Goal: Task Accomplishment & Management: Complete application form

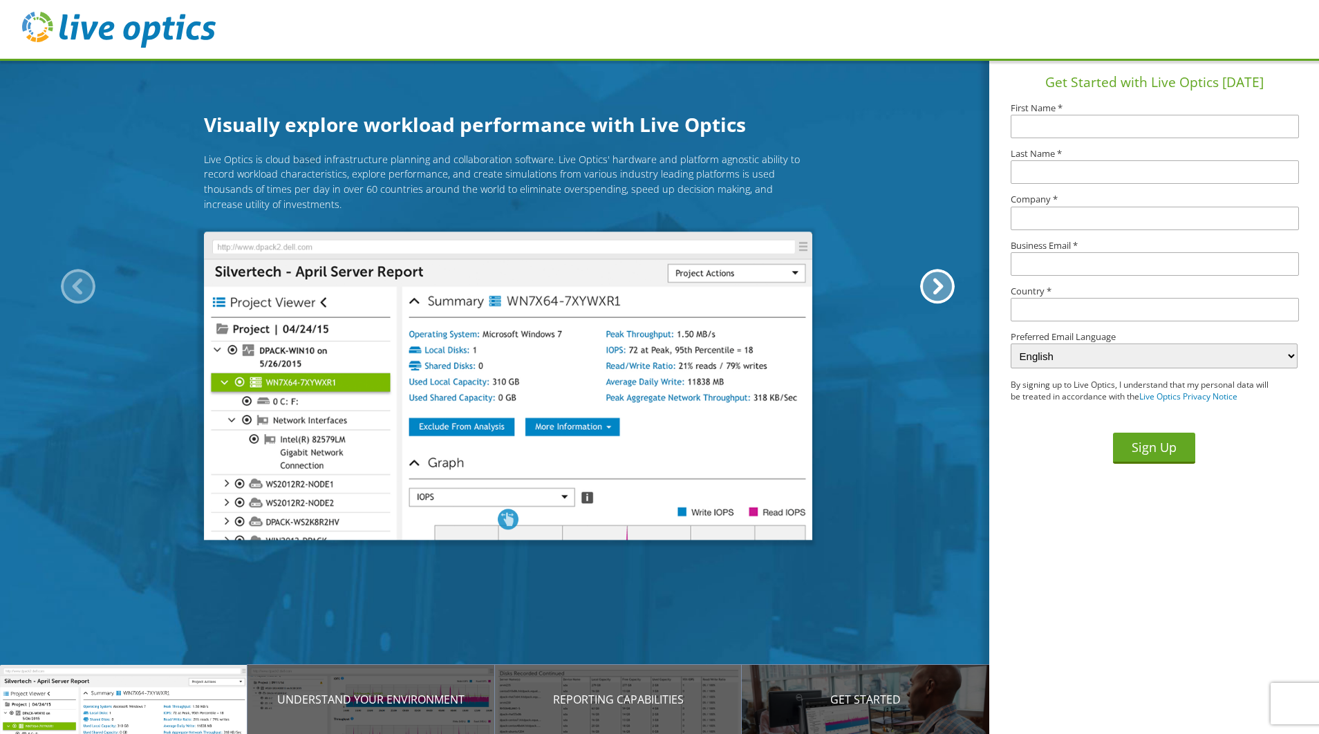
click at [1073, 122] on input "text" at bounding box center [1155, 127] width 288 height 24
type input "[PERSON_NAME]"
type input "Menzel"
type input "DATAMARK Technologies"
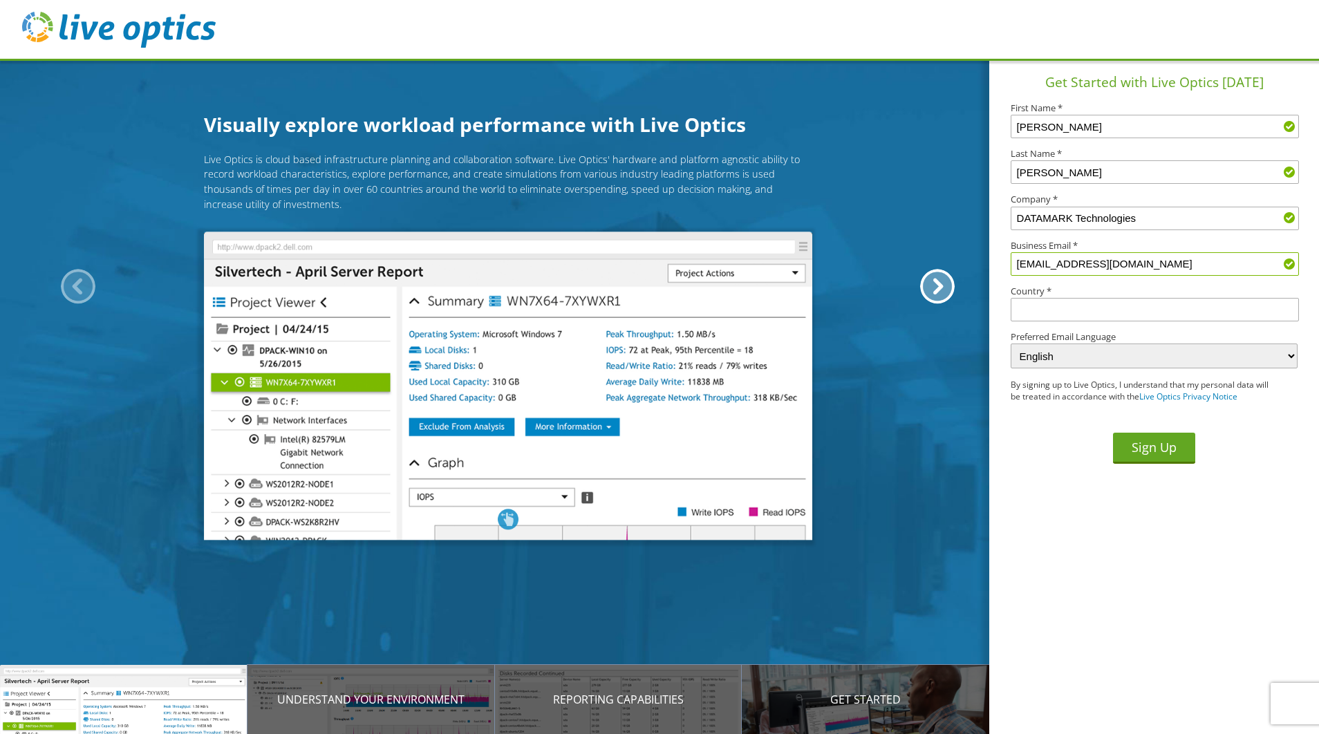
type input "kmenzel@ddti.net"
type input "United States"
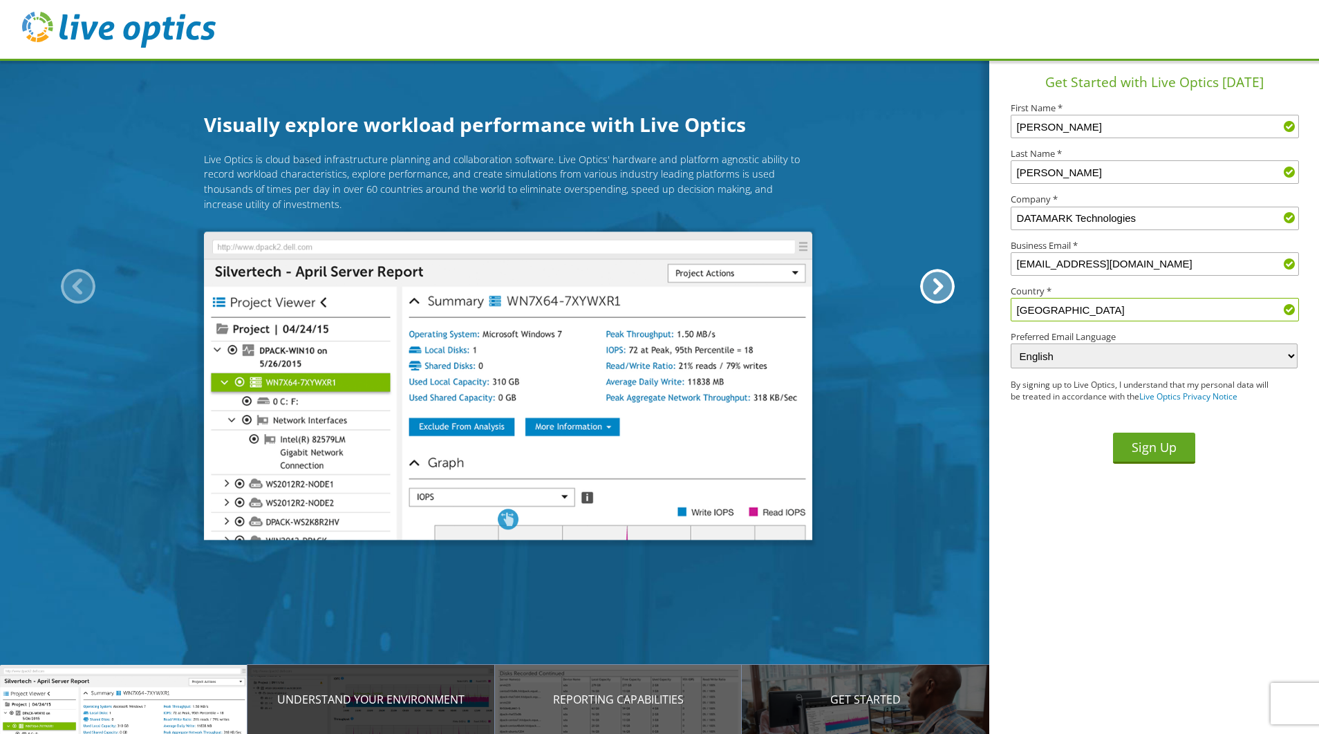
click at [403, 708] on div "Understand your environment" at bounding box center [370, 699] width 247 height 69
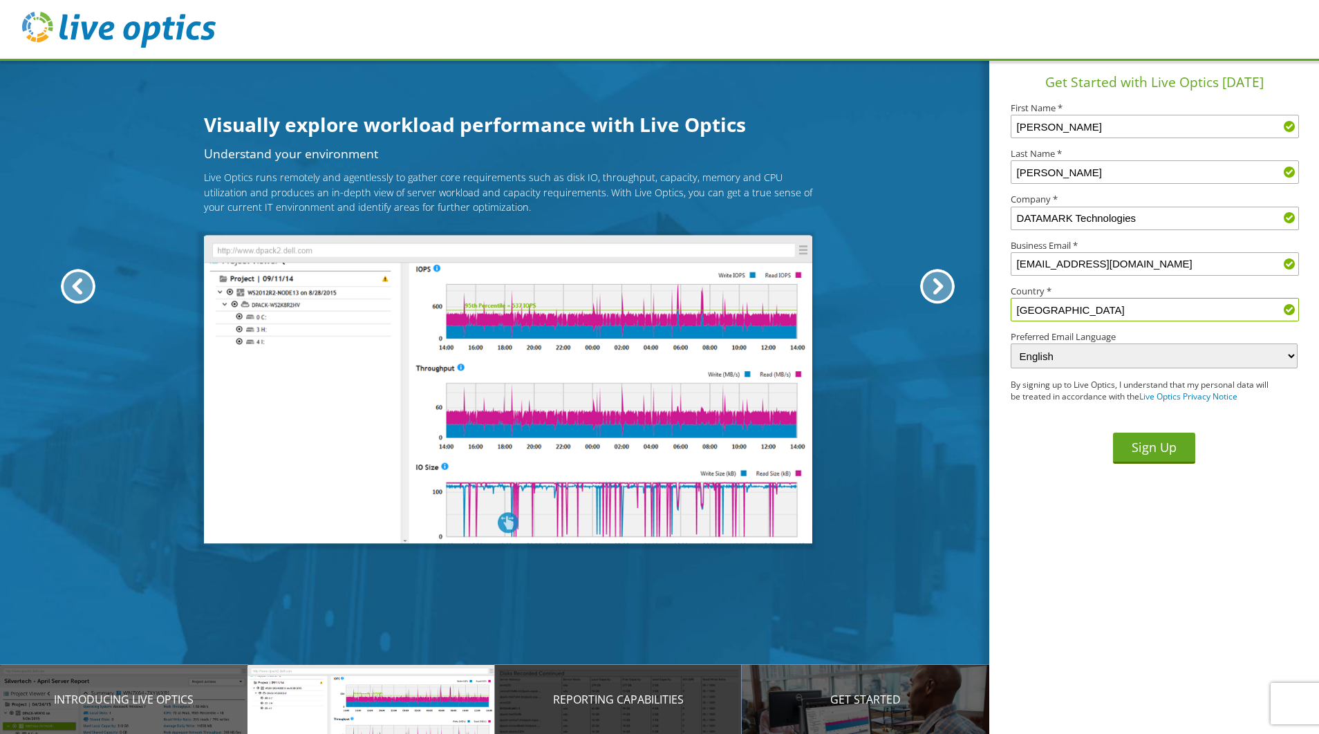
click at [561, 717] on div "Reporting Capabilities" at bounding box center [618, 699] width 247 height 69
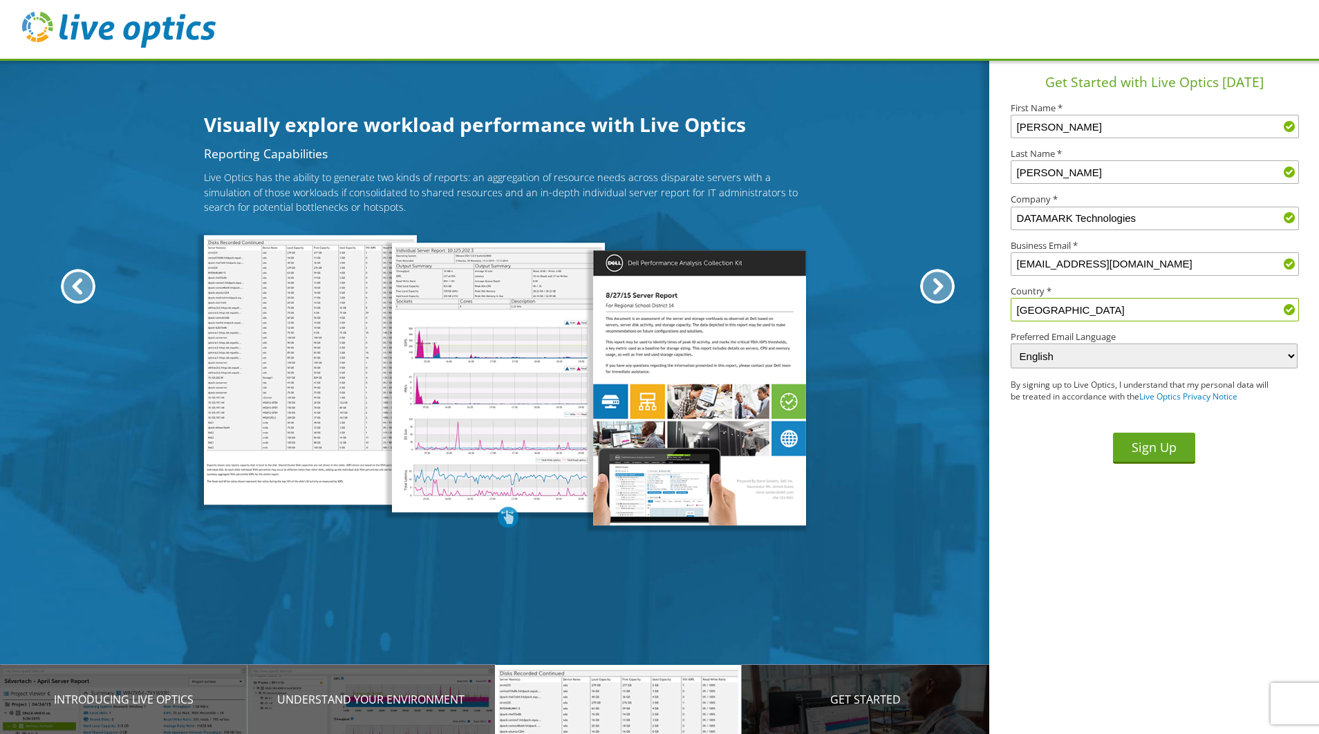
click at [778, 711] on div "Get Started" at bounding box center [865, 699] width 247 height 69
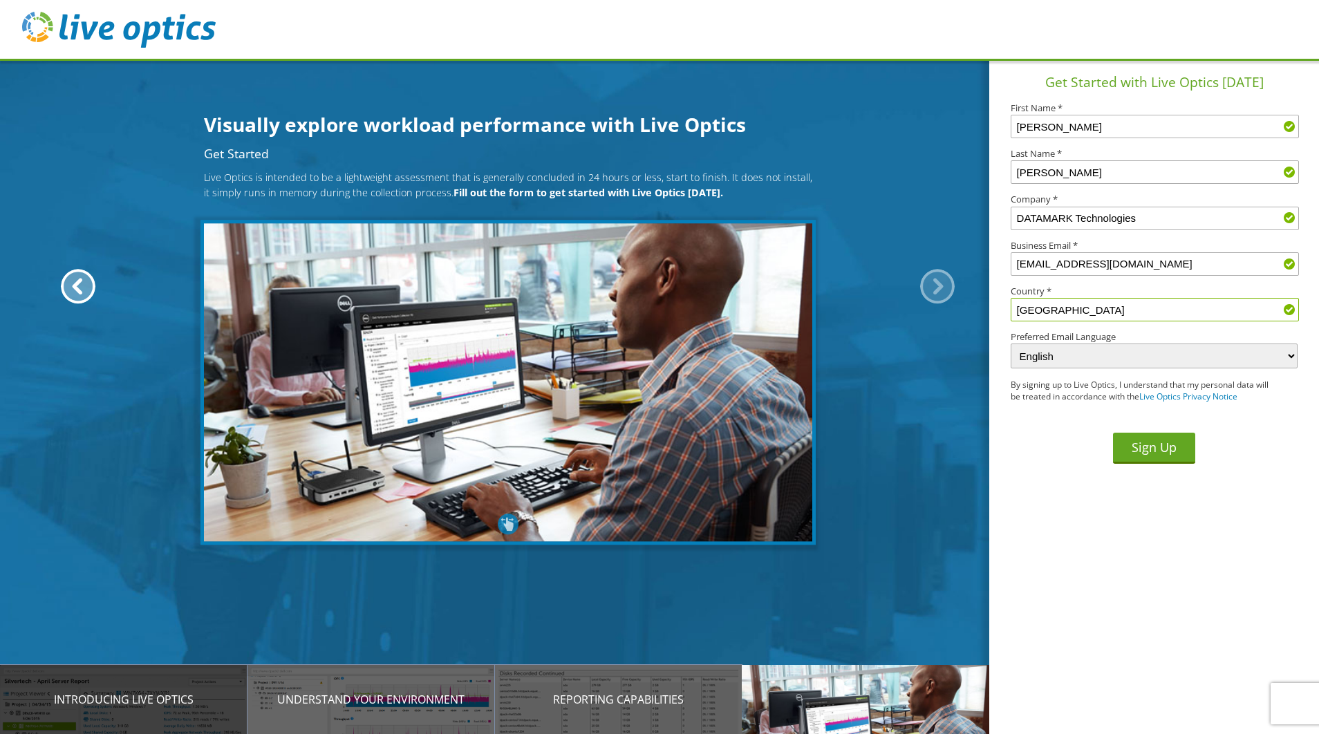
click at [143, 715] on div "Introducing Live Optics" at bounding box center [123, 699] width 247 height 69
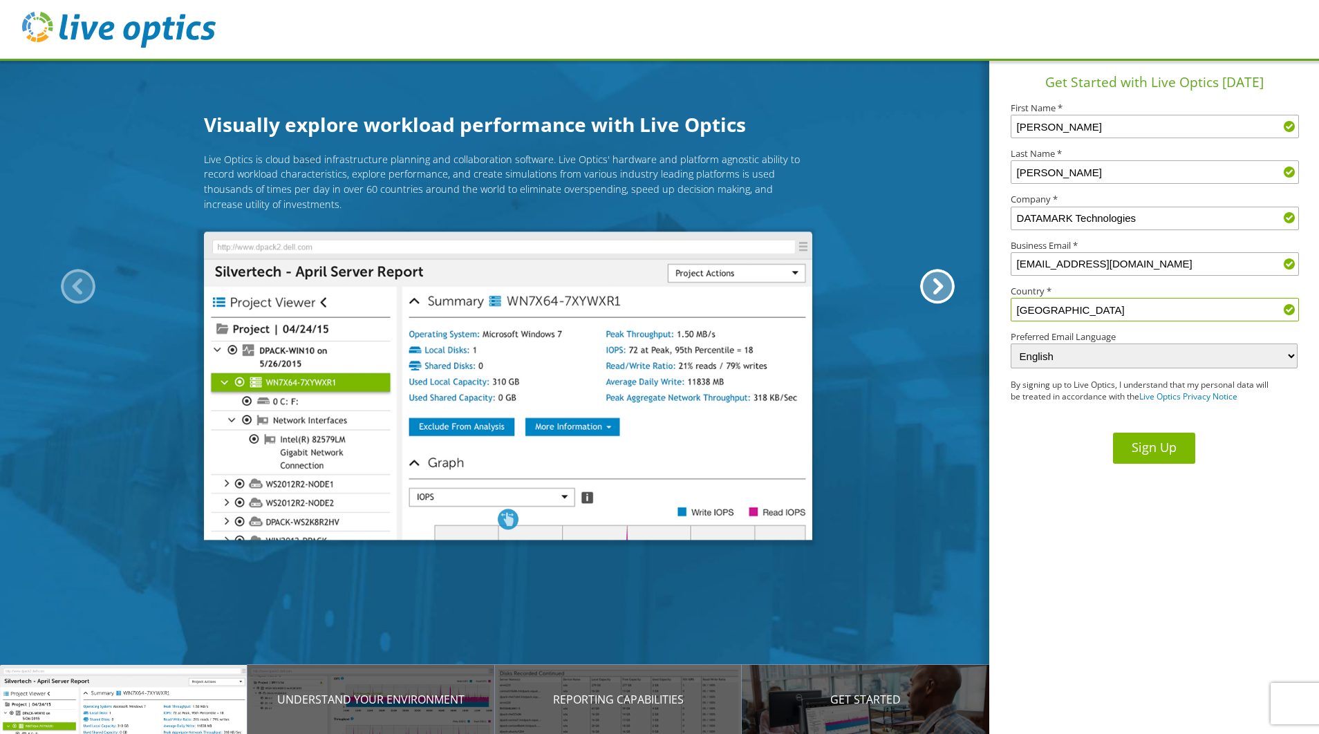
click at [1173, 453] on button "Sign Up" at bounding box center [1154, 448] width 82 height 31
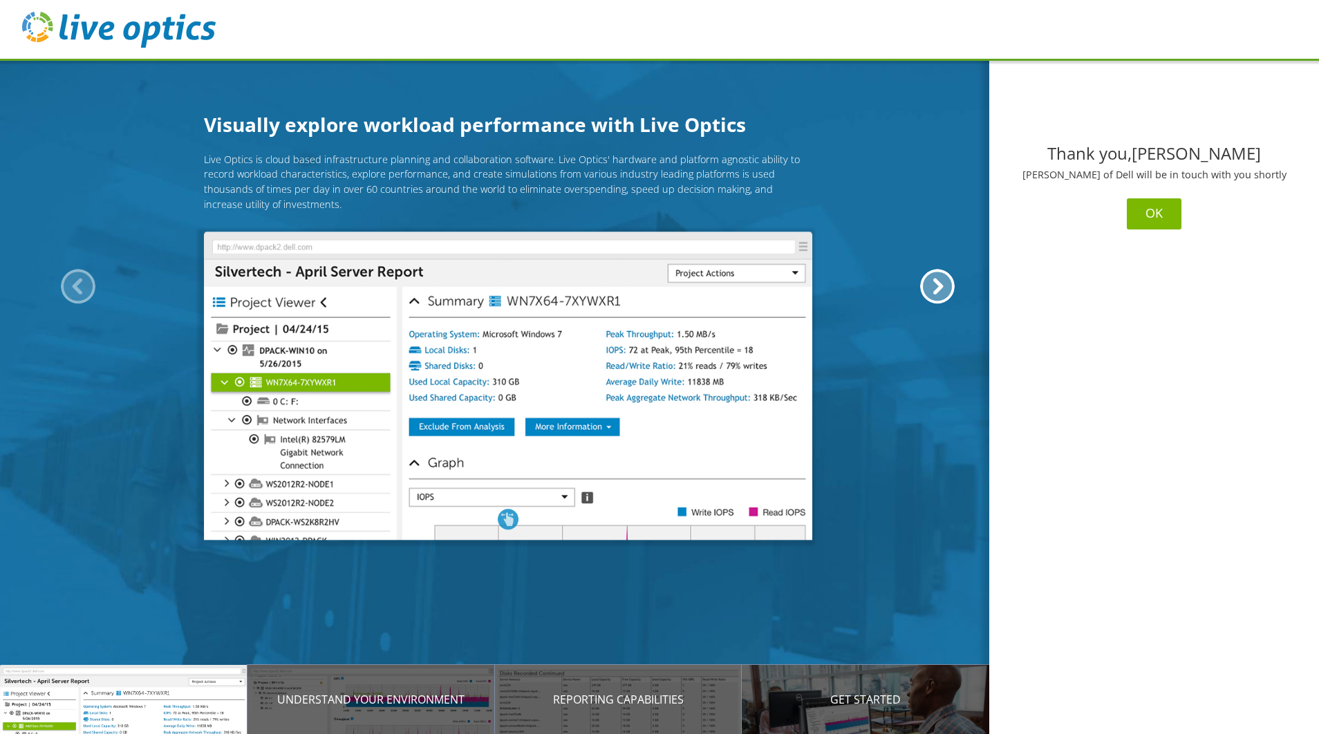
click at [1157, 218] on button "OK" at bounding box center [1154, 213] width 55 height 31
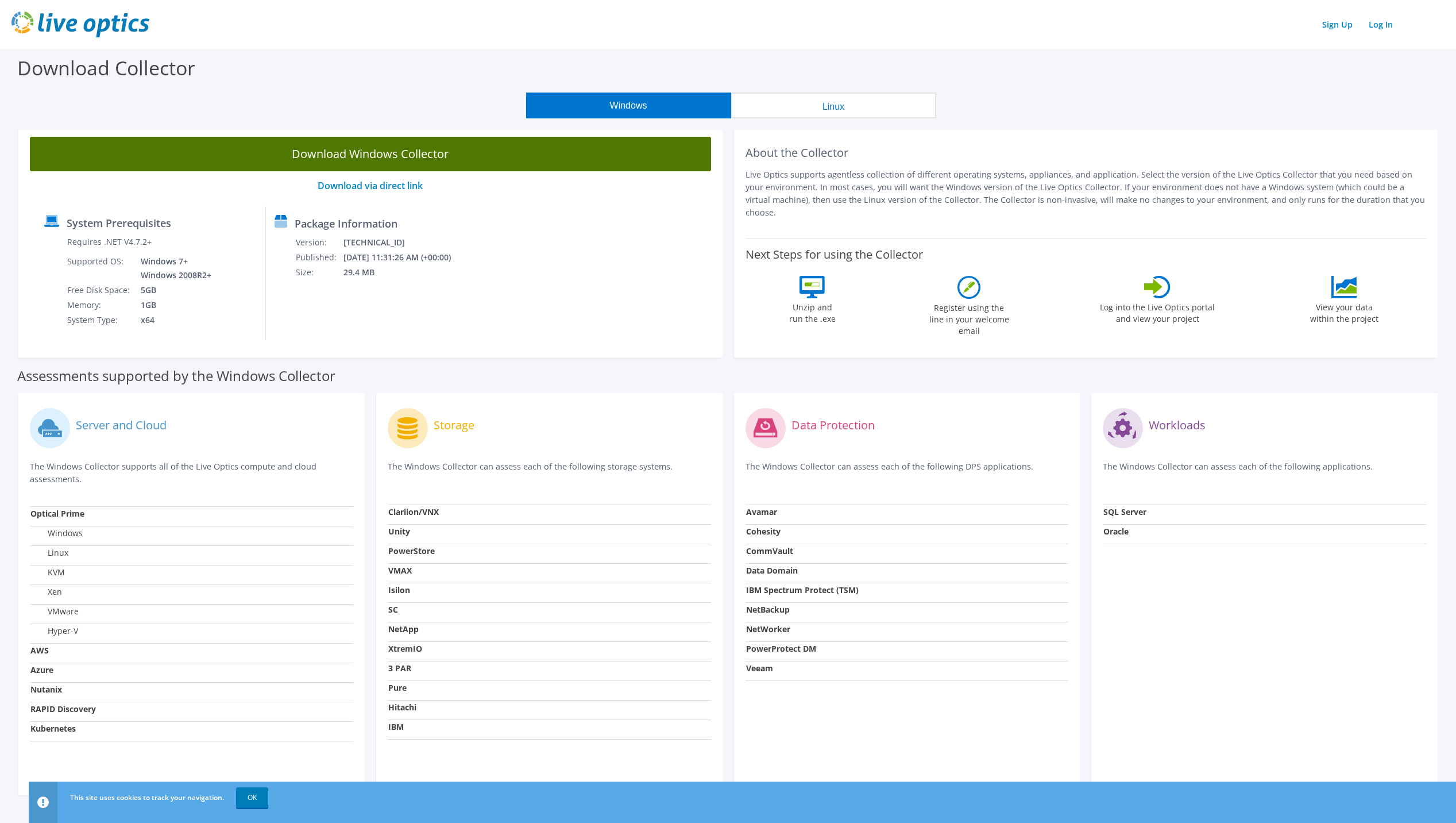
click at [369, 148] on link "Download Windows Collector" at bounding box center [371, 154] width 681 height 34
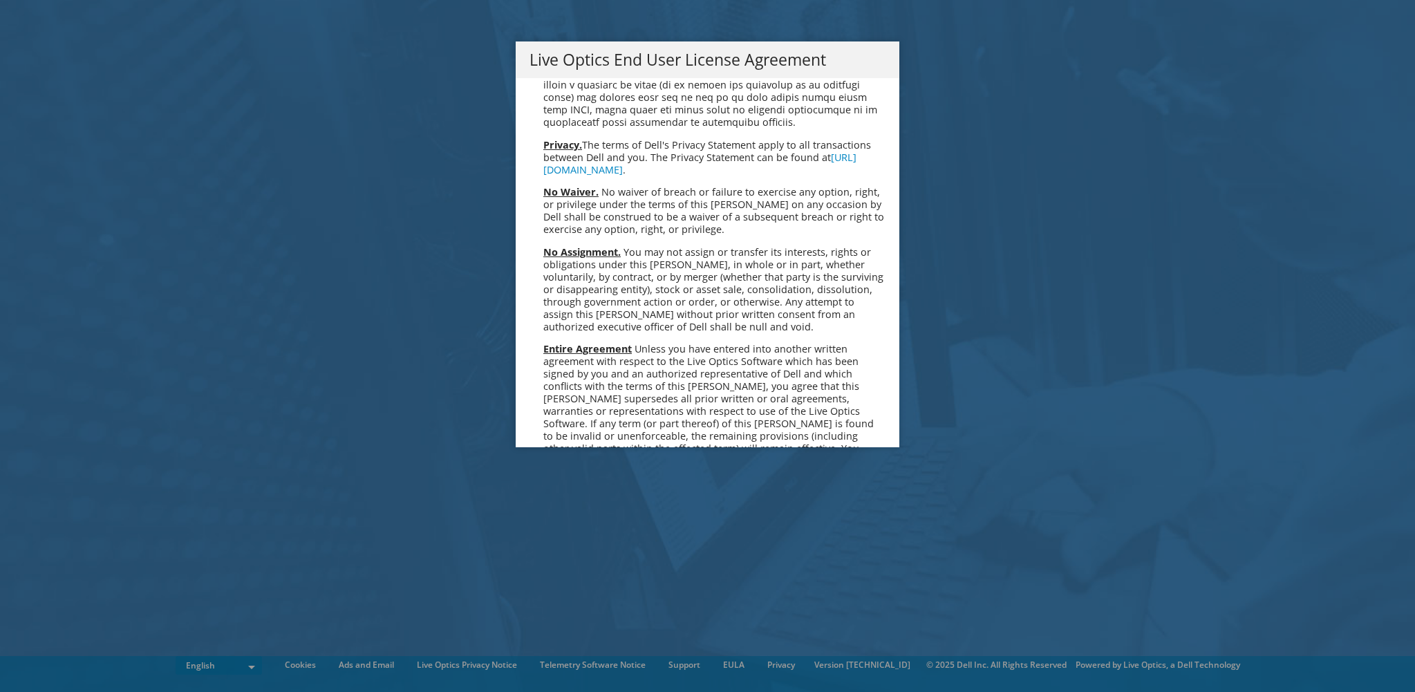
scroll to position [5227, 0]
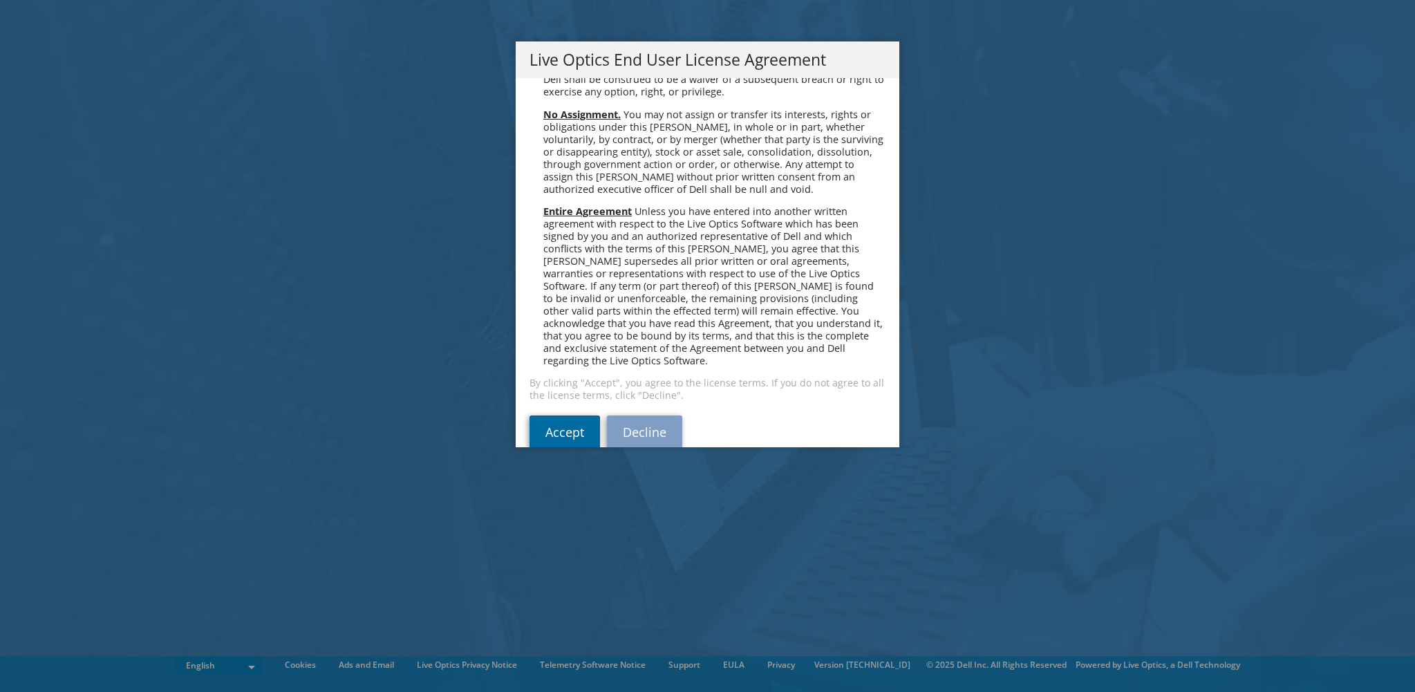
click at [556, 415] on link "Accept" at bounding box center [564, 431] width 71 height 33
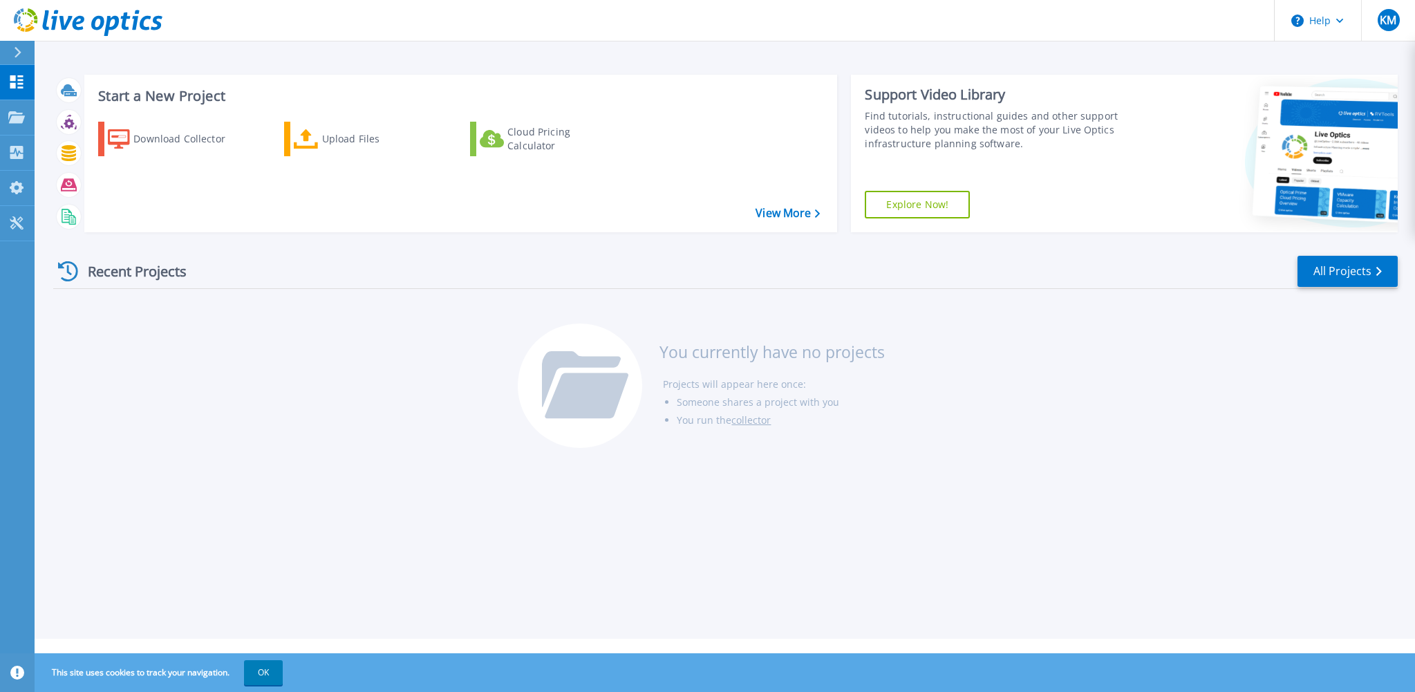
click at [1134, 551] on div "Start a New Project Download Collector Upload Files Cloud Pricing Calculator Vi…" at bounding box center [725, 319] width 1380 height 639
click at [645, 548] on div "Start a New Project Download Collector Upload Files Cloud Pricing Calculator Vi…" at bounding box center [725, 319] width 1380 height 639
click at [276, 679] on button "OK" at bounding box center [263, 672] width 39 height 25
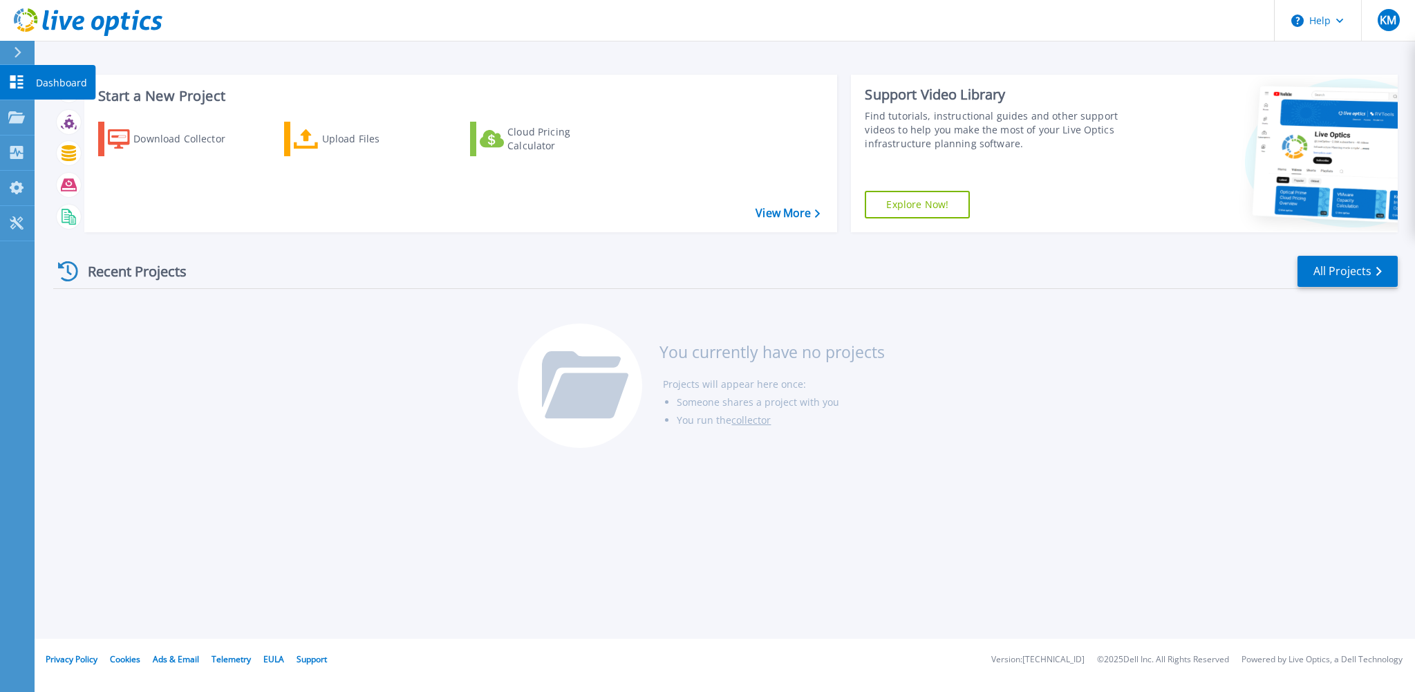
click at [18, 78] on icon at bounding box center [16, 81] width 17 height 13
click at [27, 116] on link "Projects Projects" at bounding box center [17, 117] width 35 height 35
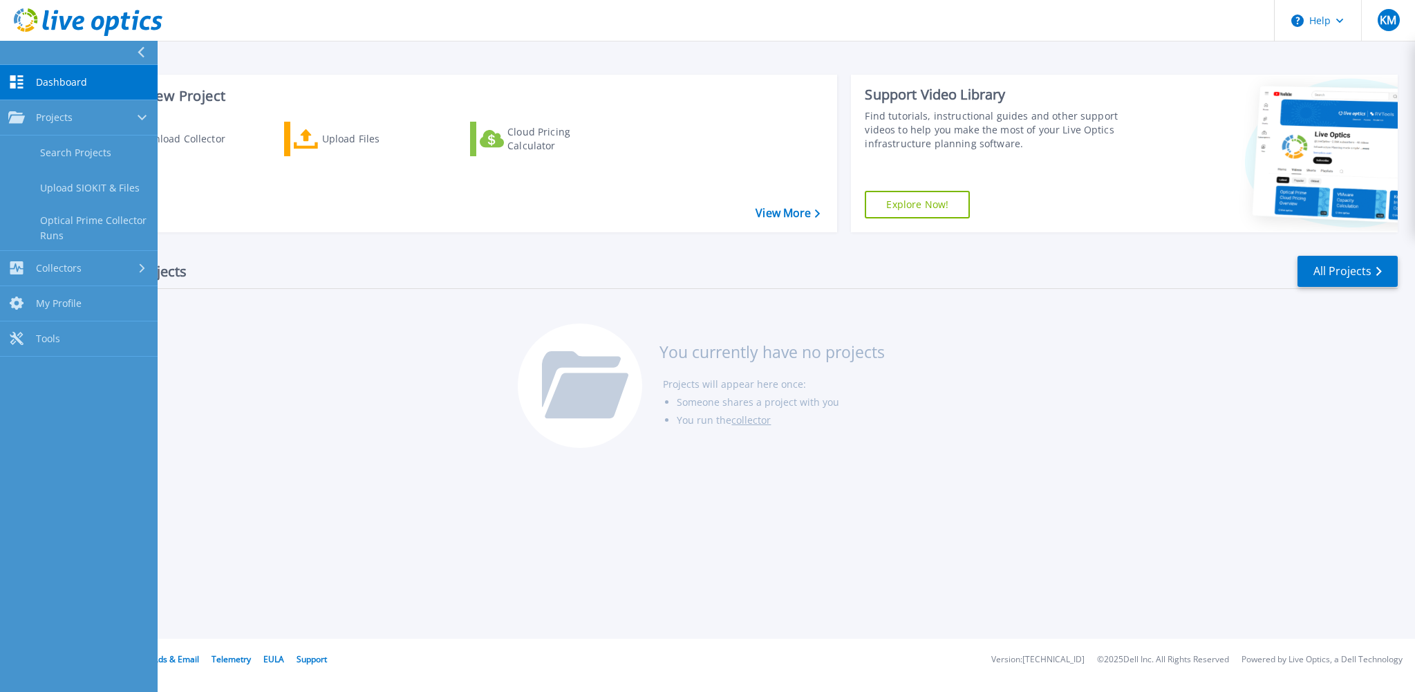
click at [19, 88] on icon at bounding box center [16, 81] width 13 height 13
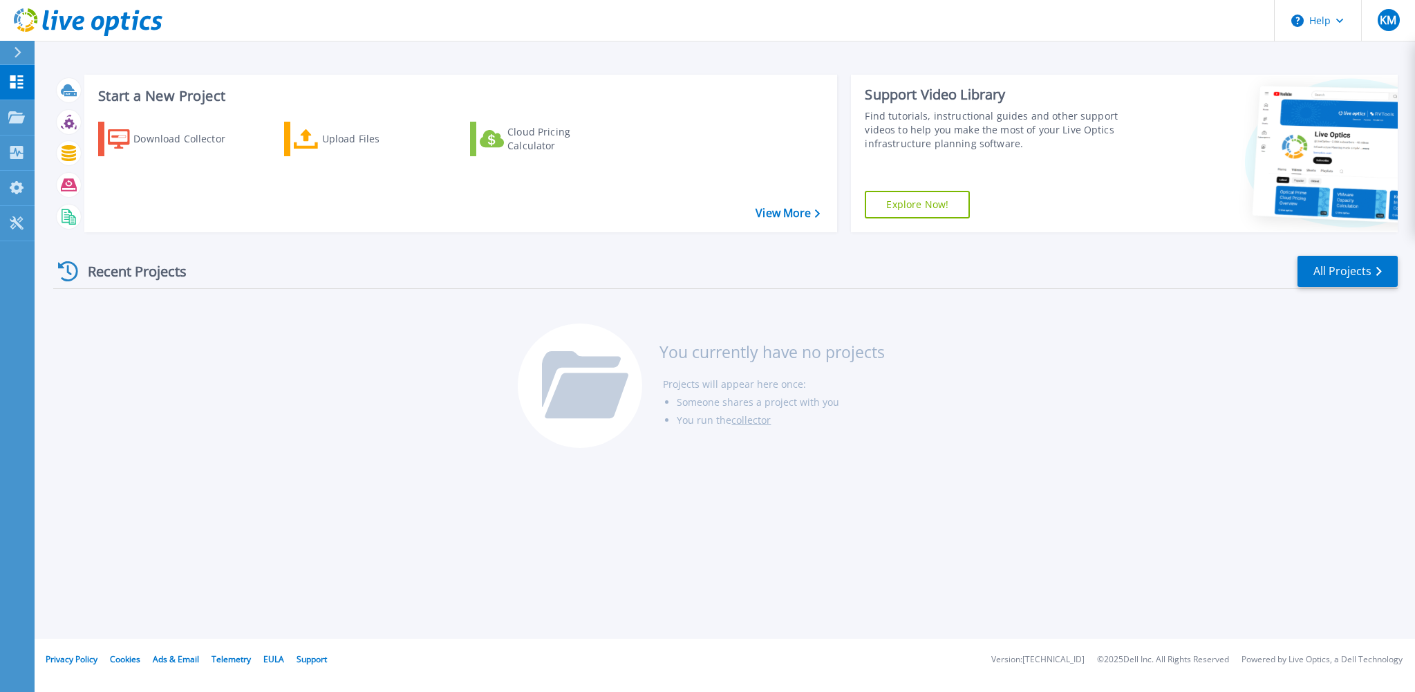
click at [246, 431] on div "Recent Projects All Projects You currently have no projects Projects will appea…" at bounding box center [725, 352] width 1344 height 218
click at [11, 57] on button at bounding box center [17, 53] width 35 height 24
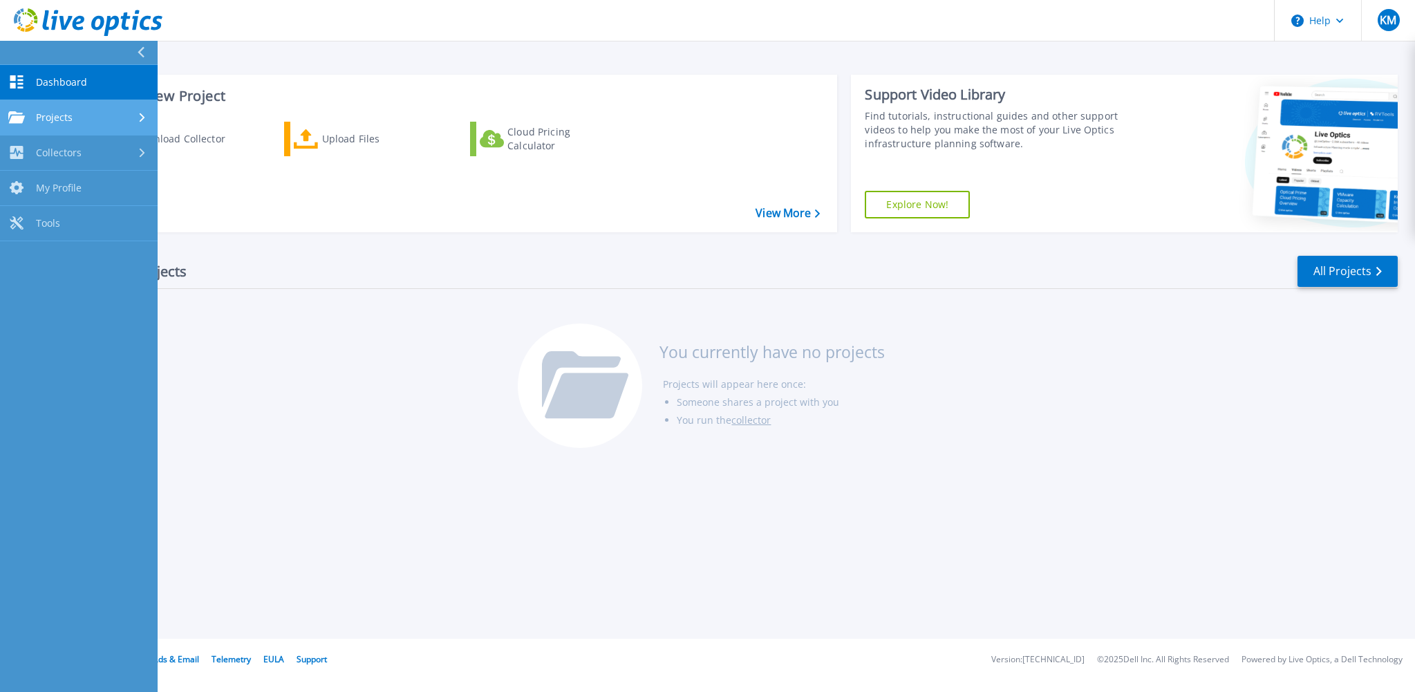
click at [46, 128] on link "Projects Projects" at bounding box center [79, 117] width 158 height 35
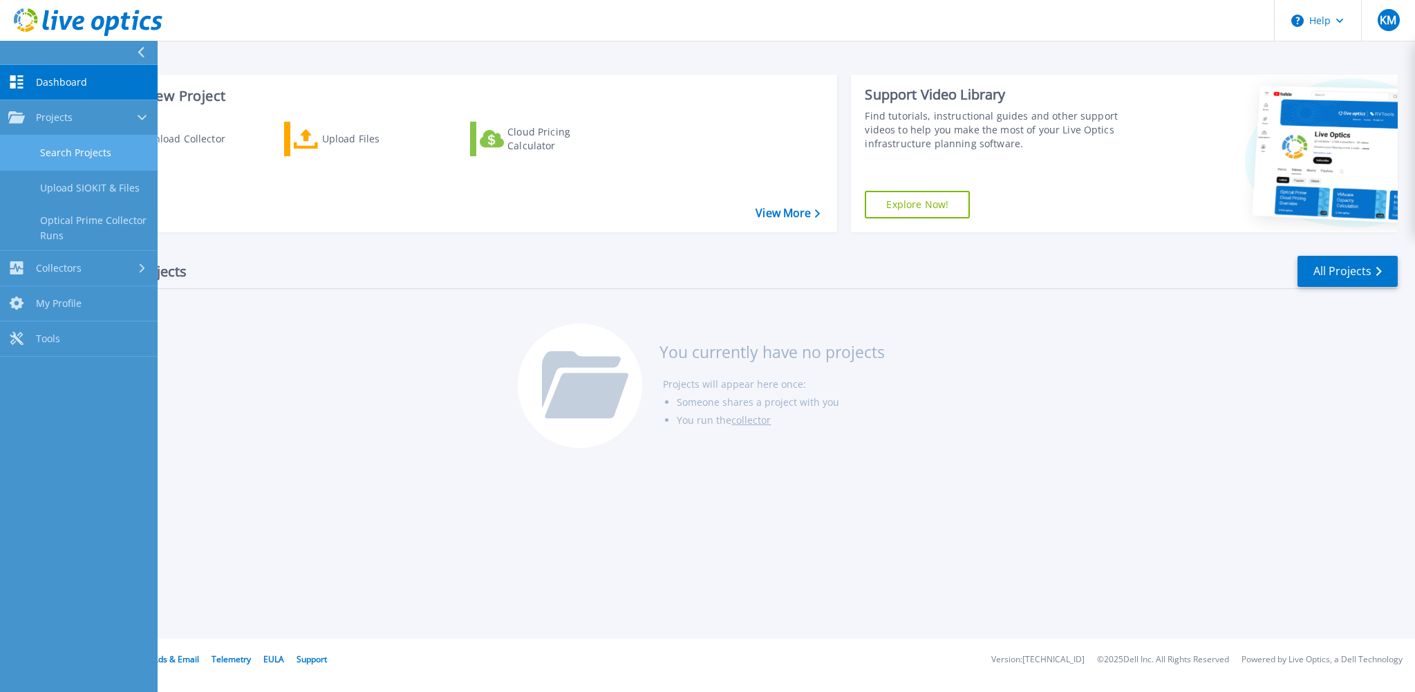
click at [54, 160] on link "Search Projects" at bounding box center [79, 152] width 158 height 35
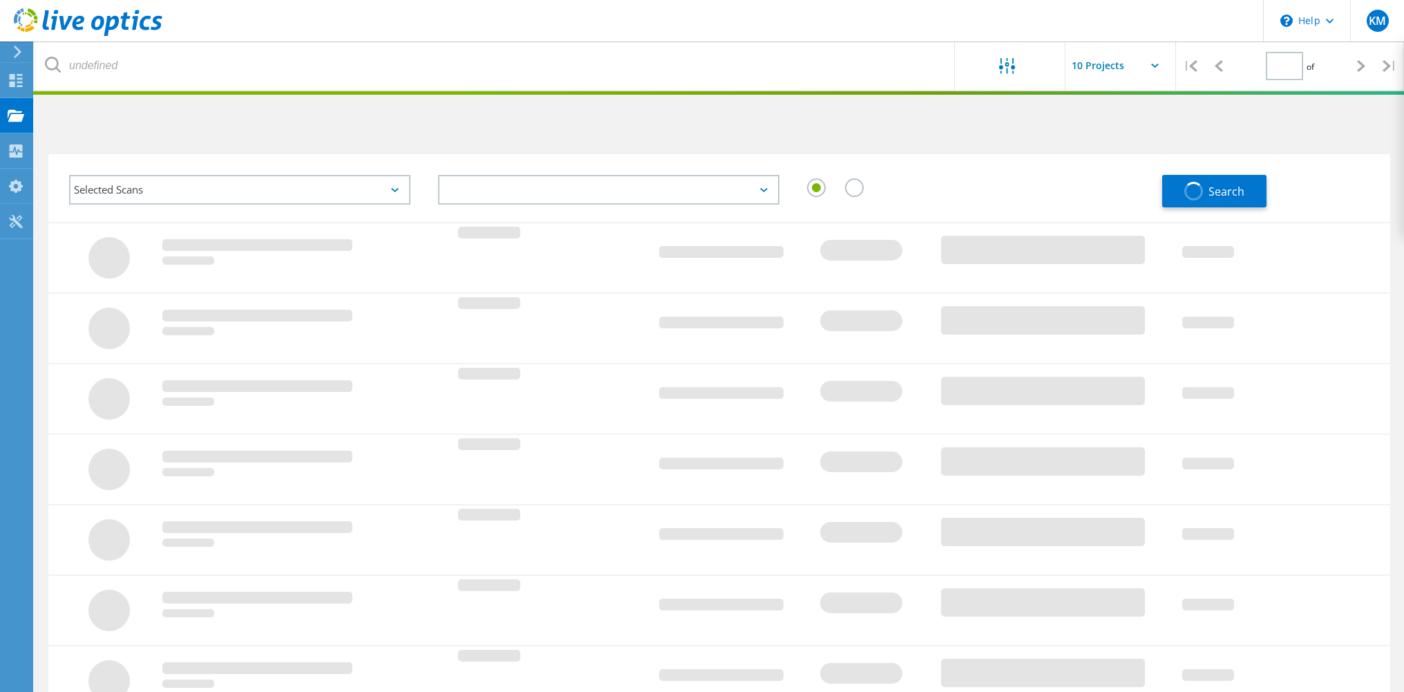
type input "1"
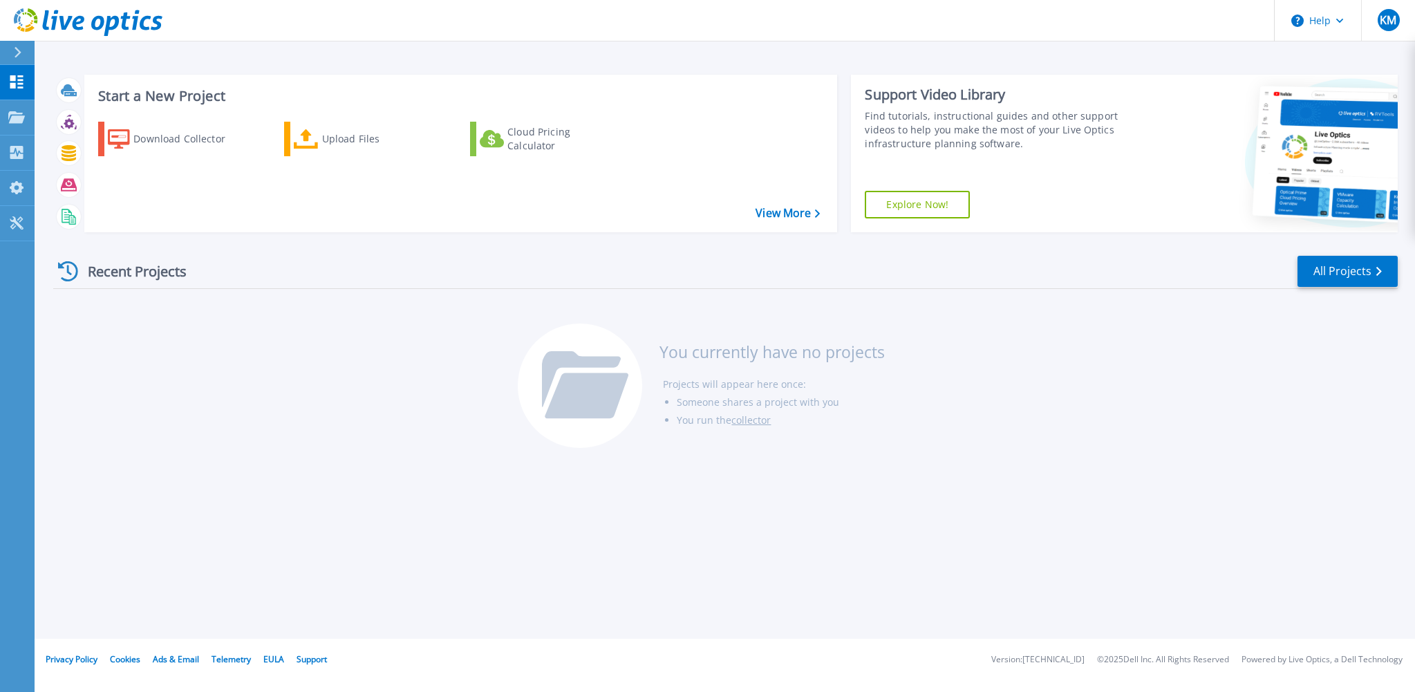
click at [326, 485] on div "Start a New Project Download Collector Upload Files Cloud Pricing Calculator Vi…" at bounding box center [725, 319] width 1380 height 639
click at [14, 72] on link "Dashboard Dashboard" at bounding box center [17, 82] width 35 height 35
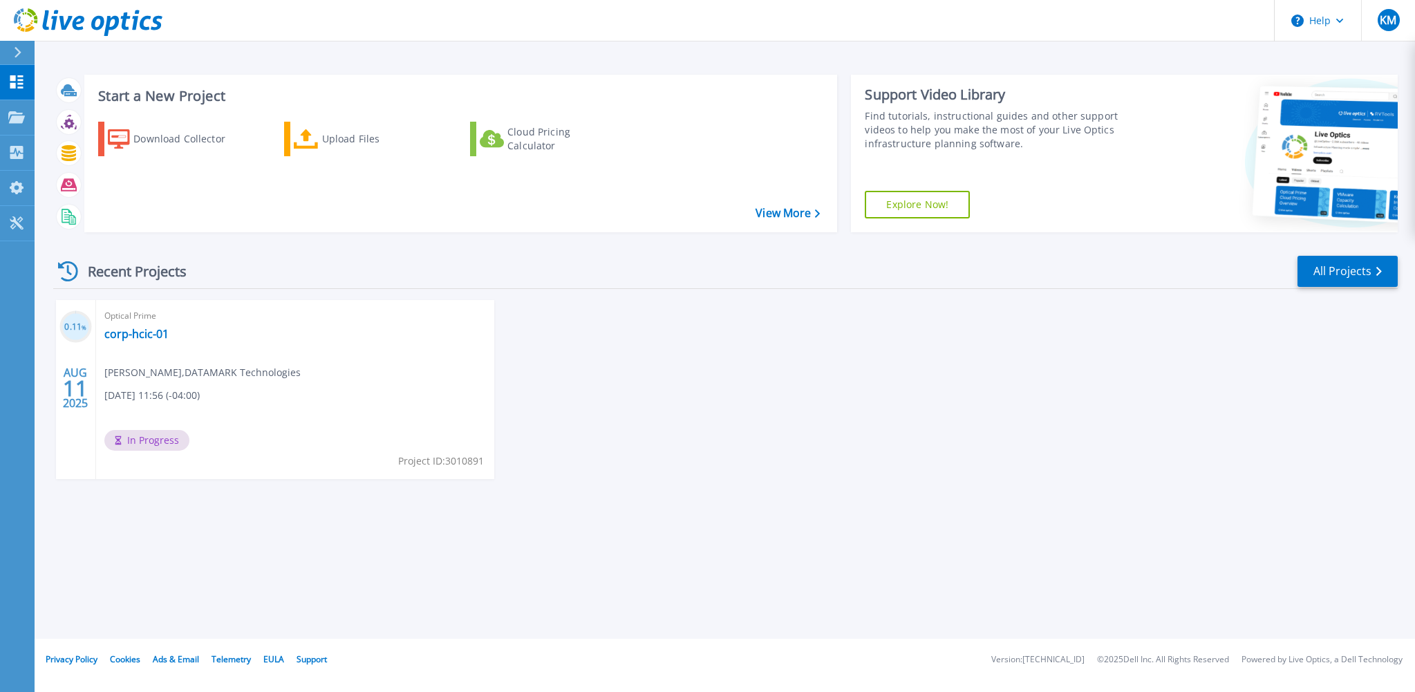
click at [912, 394] on div "0.11 % [DATE] Optical Prime corp-hcic-01 [PERSON_NAME] , DATAMARK Technologies …" at bounding box center [719, 403] width 1355 height 207
